Goal: Communication & Community: Answer question/provide support

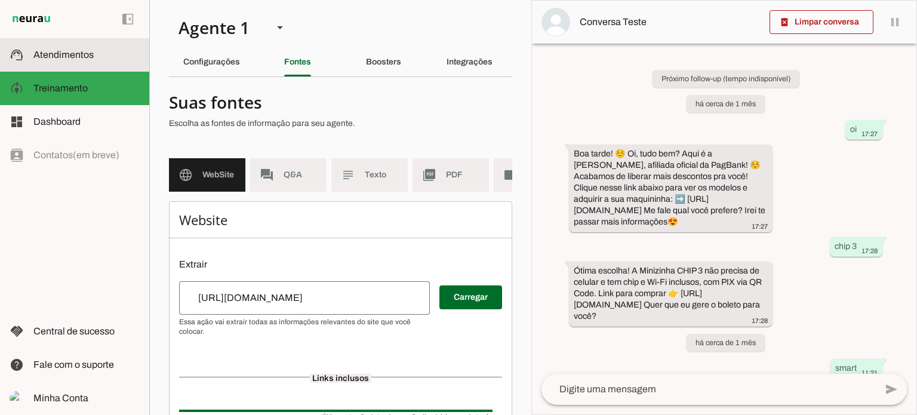
click at [103, 65] on md-item "support_agent Atendimentos Atendimentos" at bounding box center [74, 54] width 149 height 33
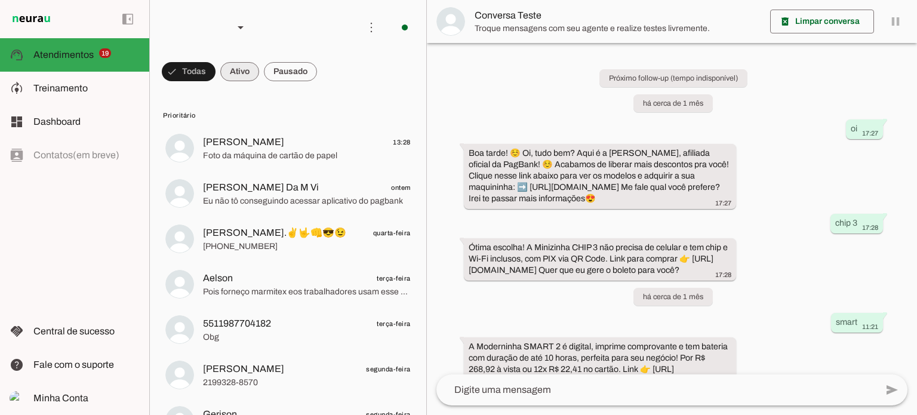
click at [245, 73] on span at bounding box center [239, 71] width 39 height 29
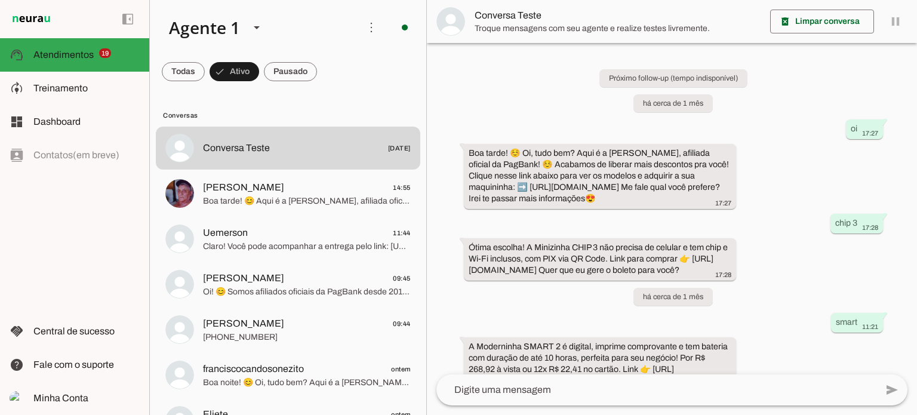
click at [431, 83] on div "Próximo follow-up (tempo indisponível) há cerca de 1 mês oi 17:27 Boa tarde! ☺️…" at bounding box center [672, 208] width 490 height 331
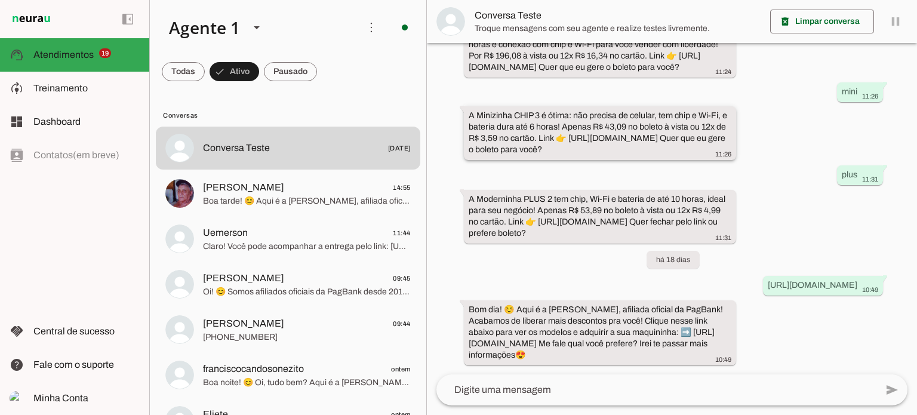
scroll to position [453, 0]
click at [70, 54] on span "Atendimentos" at bounding box center [63, 55] width 60 height 10
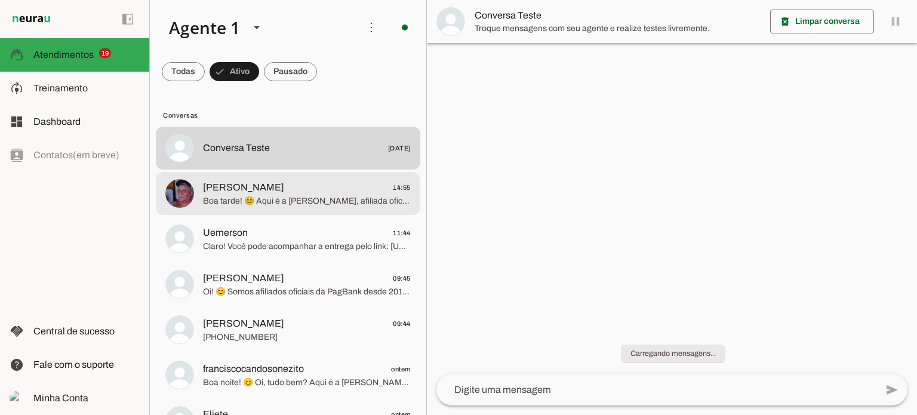
scroll to position [453, 0]
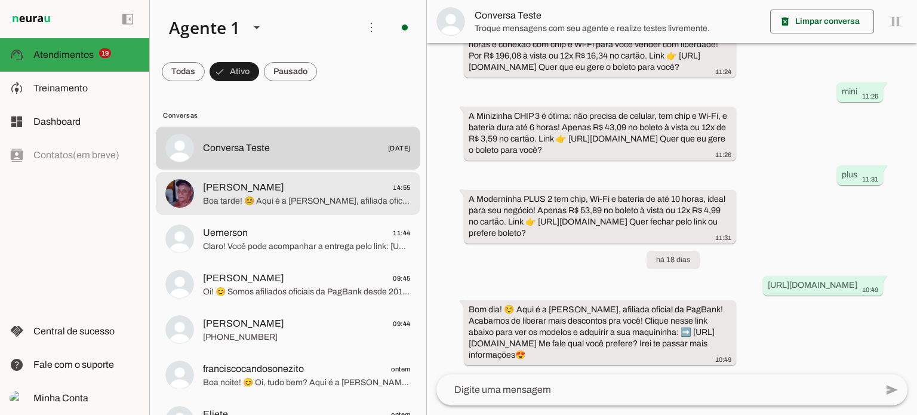
click at [275, 214] on md-item "[PERSON_NAME] 14:55 Boa tarde! 😊 Aqui é a [PERSON_NAME], afiliada oficial da Pa…" at bounding box center [288, 193] width 265 height 43
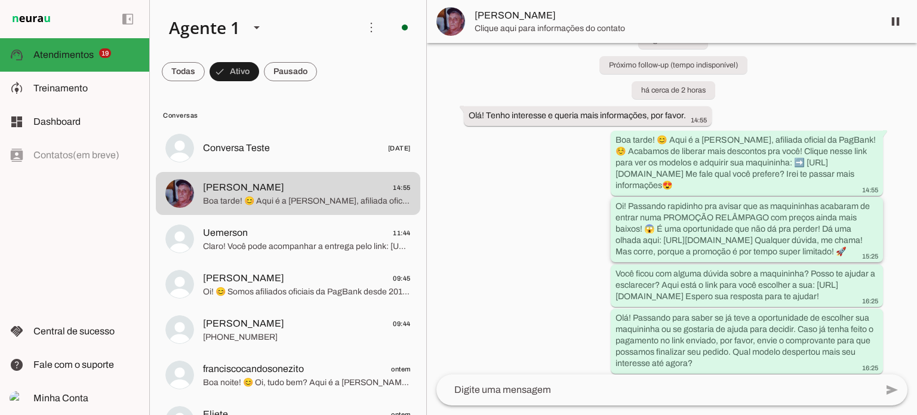
scroll to position [69, 0]
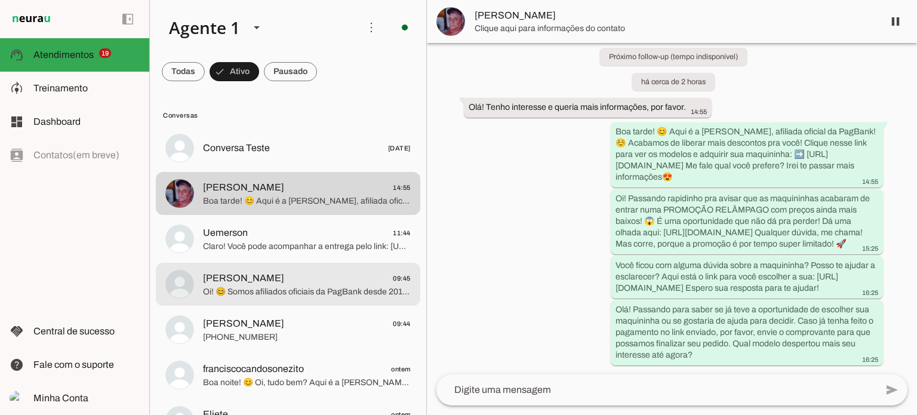
click at [297, 243] on span "Claro! Você pode acompanhar a entrega pelo link: [URL][DOMAIN_NAME] Assim fica …" at bounding box center [307, 247] width 208 height 12
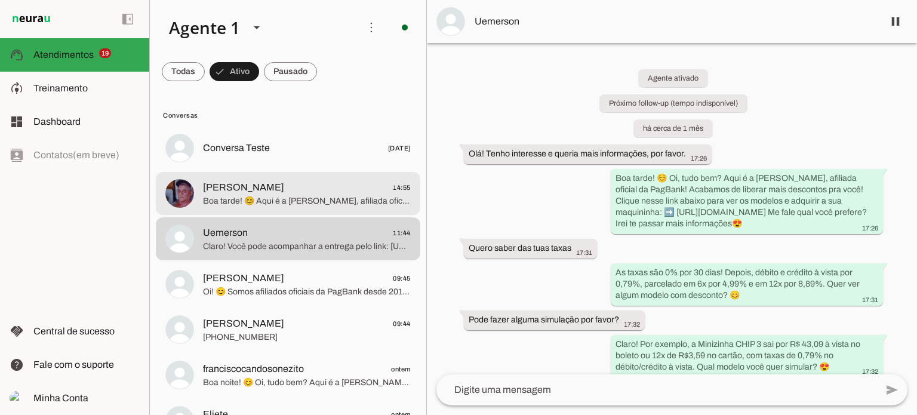
click at [288, 195] on span "Boa tarde! 😊 Aqui é a [PERSON_NAME], afiliada oficial da PagBank! ☺️ Acabamos d…" at bounding box center [307, 201] width 208 height 12
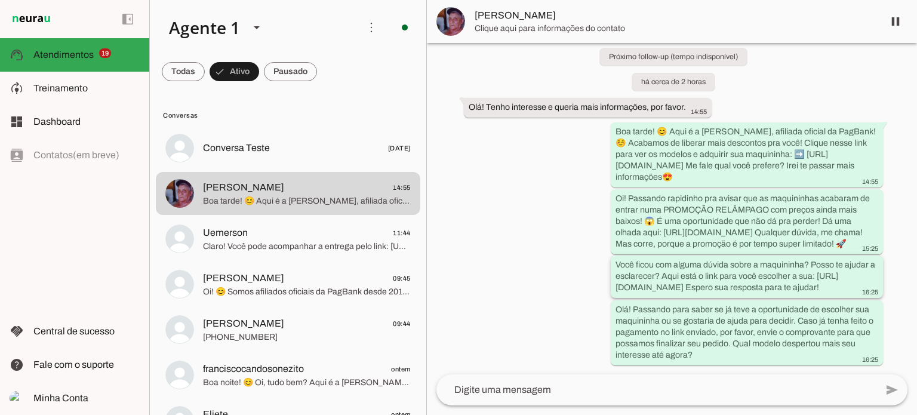
scroll to position [69, 0]
